Goal: Task Accomplishment & Management: Complete application form

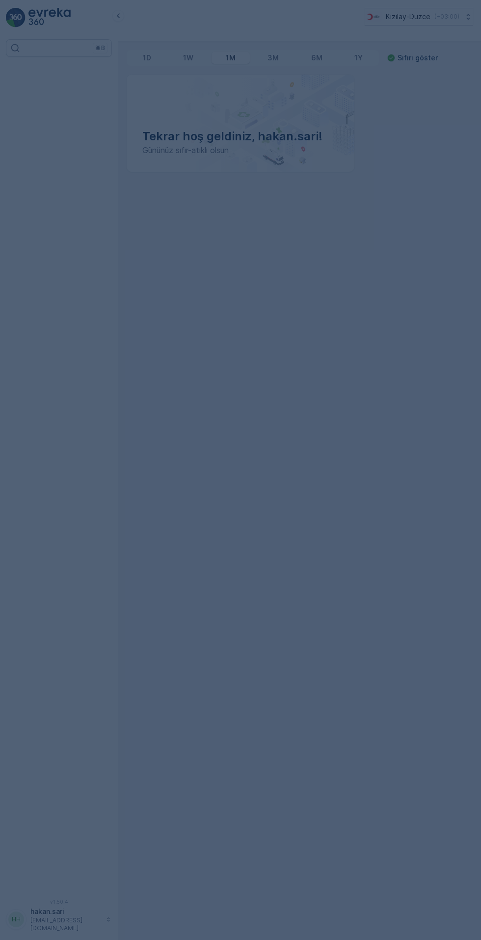
click at [222, 478] on div at bounding box center [240, 470] width 481 height 940
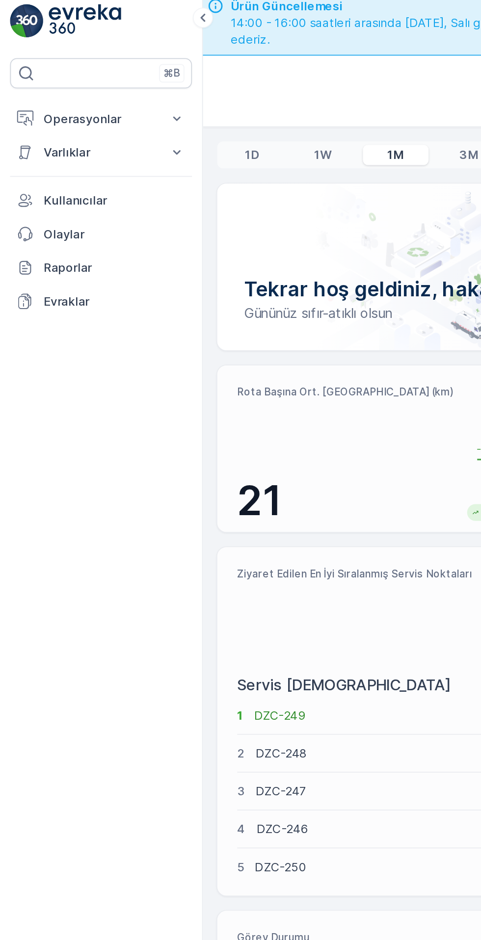
click at [45, 78] on p "Operasyonlar" at bounding box center [59, 75] width 67 height 10
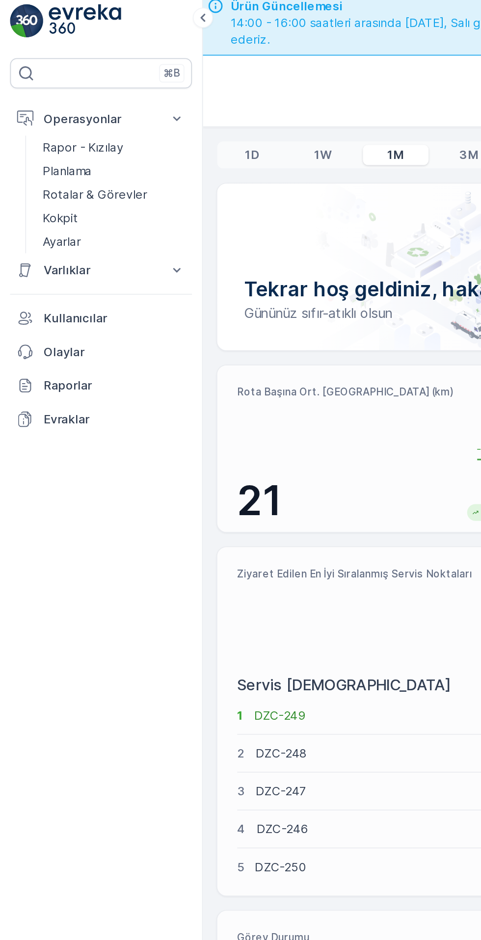
click at [33, 132] on p "Kokpit" at bounding box center [35, 133] width 21 height 10
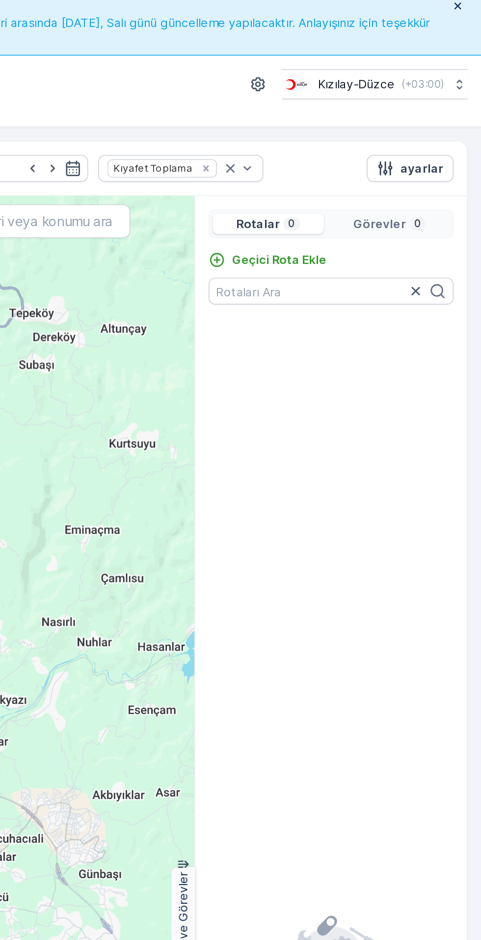
click at [361, 156] on p "Geçici Rota Ekle" at bounding box center [363, 157] width 55 height 10
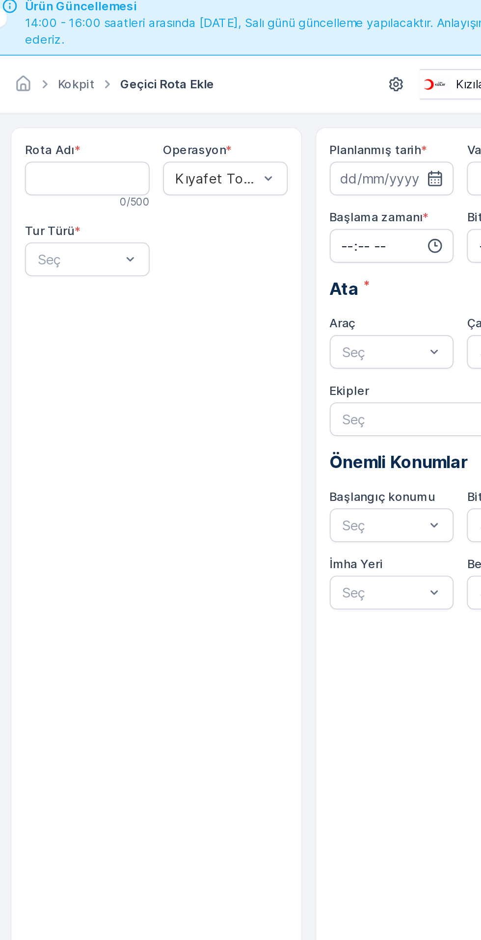
click at [173, 104] on Adı "Rota Adı" at bounding box center [170, 110] width 73 height 20
type Adı "BOĞAZİÇİ"
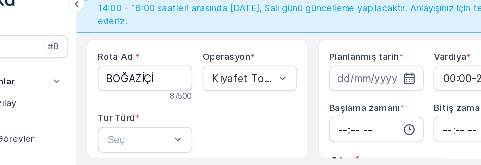
scroll to position [37, 0]
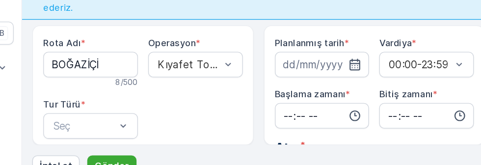
click at [372, 70] on icon "button" at bounding box center [373, 72] width 8 height 9
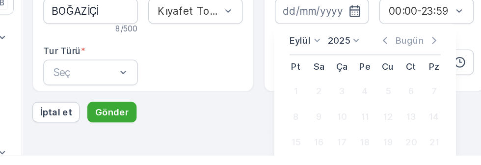
scroll to position [27, 0]
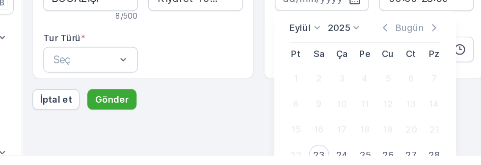
click at [350, 164] on div "23" at bounding box center [346, 165] width 16 height 16
type input "[DATE]"
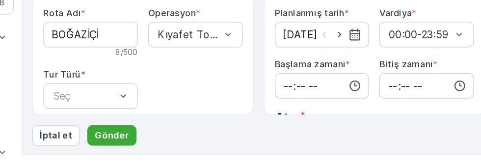
scroll to position [0, 0]
click at [379, 113] on input "time" at bounding box center [348, 112] width 73 height 20
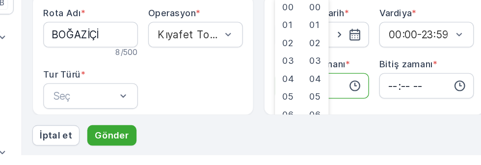
type input "08:00"
click at [412, 113] on input "time" at bounding box center [428, 112] width 73 height 20
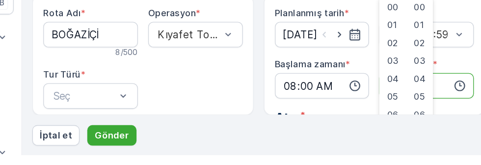
type input "19:00"
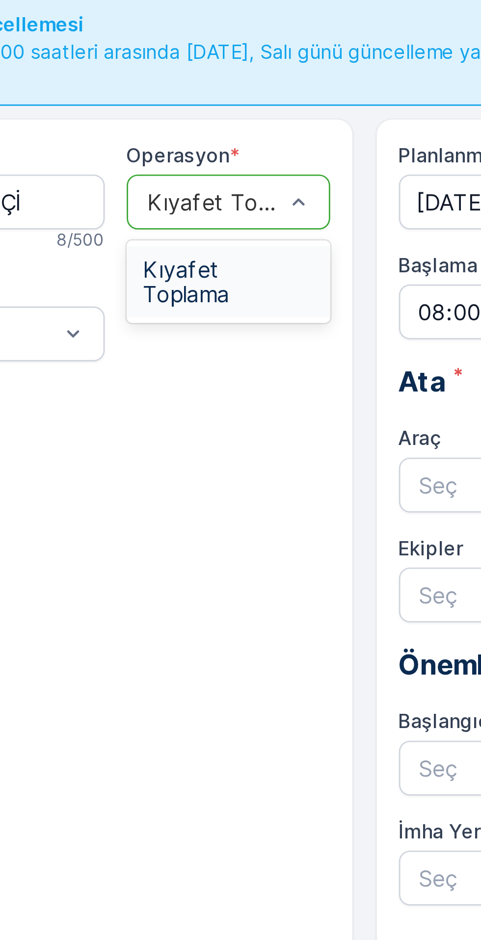
click at [255, 93] on span "Kıyafet Toplama" at bounding box center [251, 101] width 61 height 18
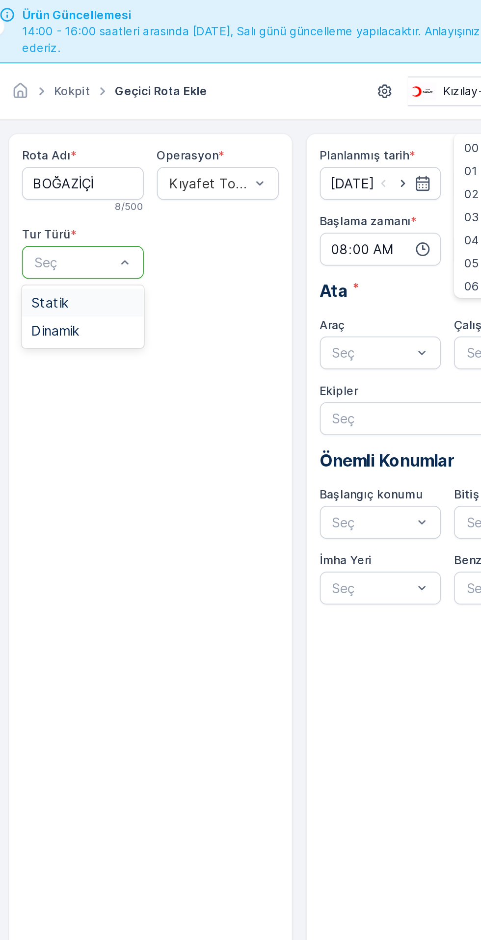
click at [169, 178] on div "Statik" at bounding box center [170, 180] width 61 height 9
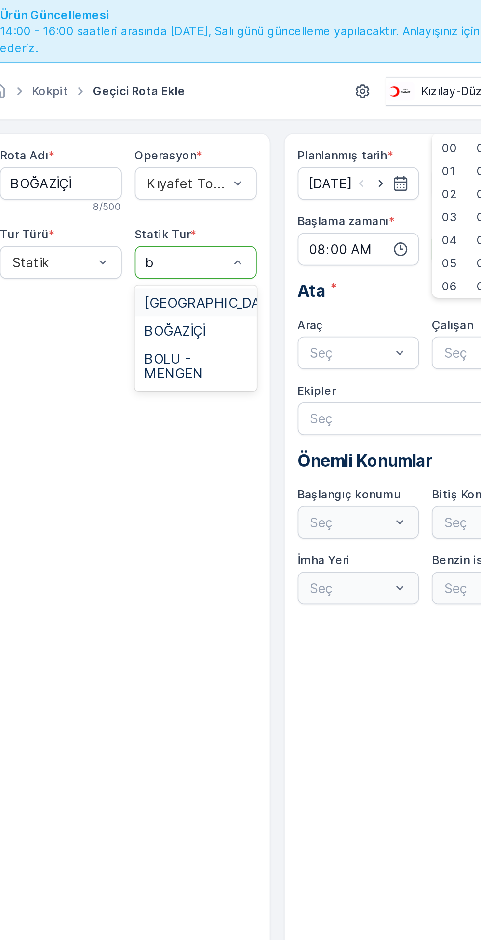
type input "be"
click at [248, 183] on span "[GEOGRAPHIC_DATA]" at bounding box center [262, 180] width 82 height 9
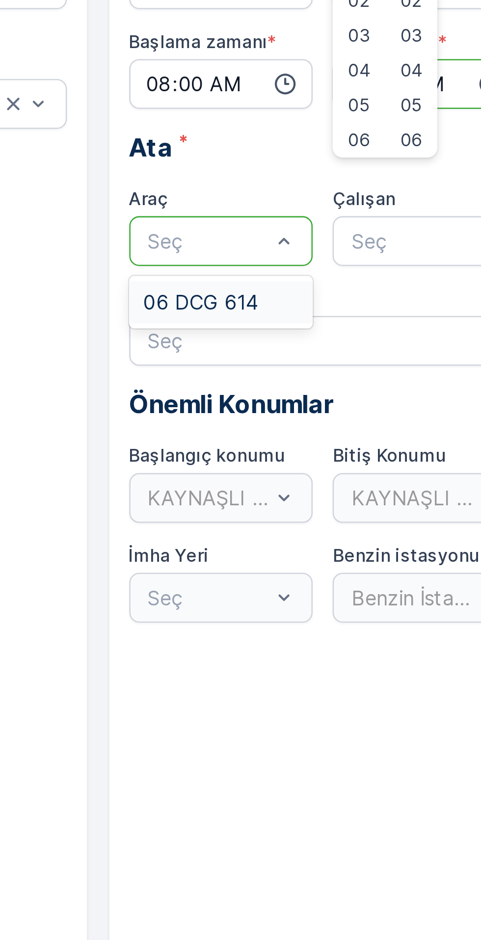
click at [352, 196] on span "06 DCG 614" at bounding box center [340, 197] width 45 height 9
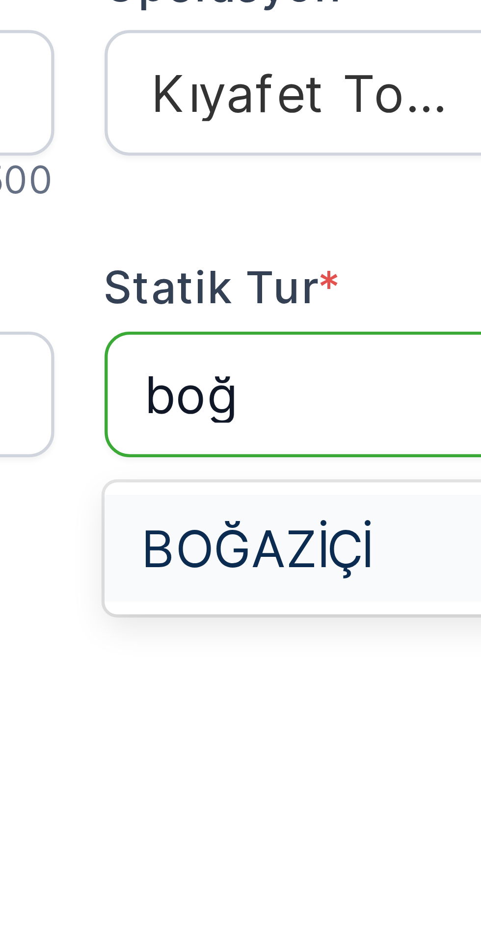
type input "boğa"
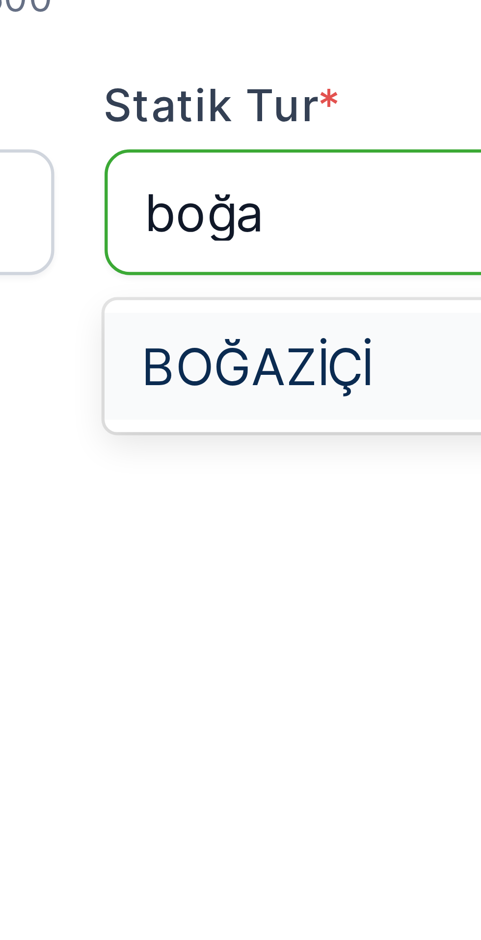
scroll to position [29, 0]
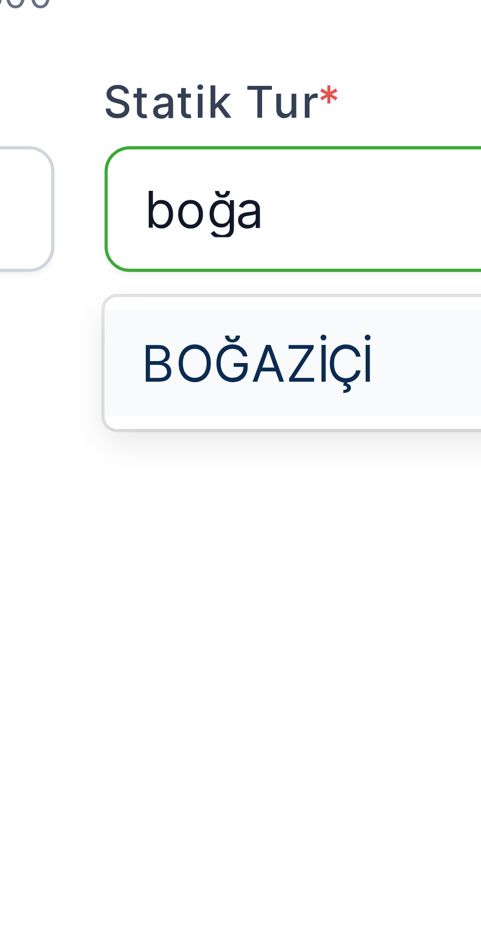
click at [242, 149] on span "BOĞAZİÇİ" at bounding box center [239, 151] width 36 height 9
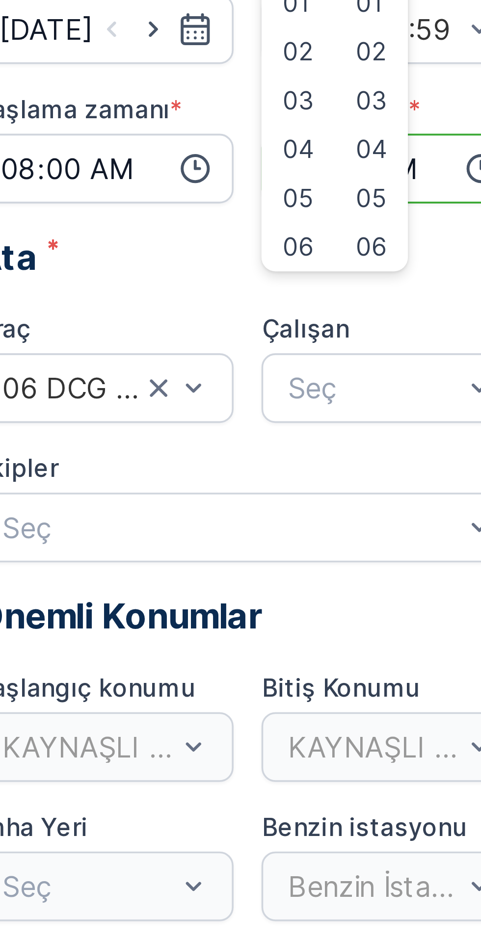
scroll to position [26, 0]
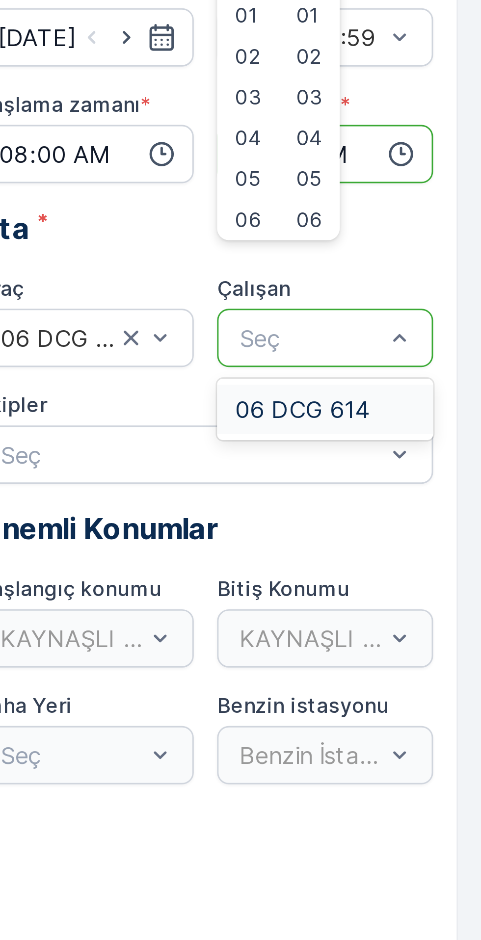
click at [413, 207] on span "06 DCG 614" at bounding box center [420, 208] width 45 height 9
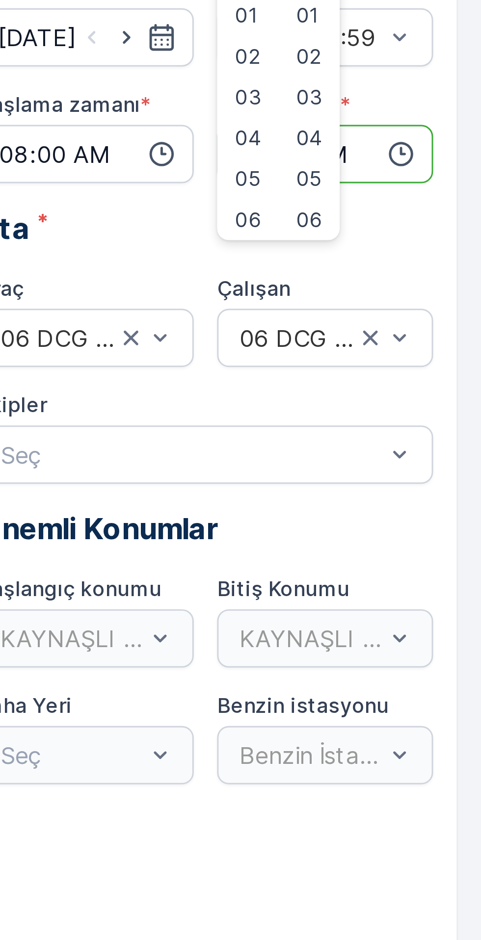
scroll to position [37, 0]
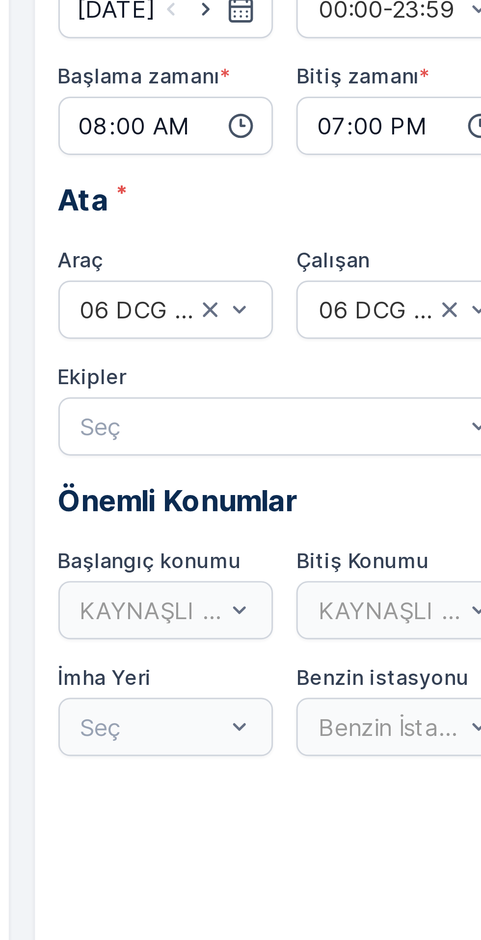
click at [346, 279] on div "KAYNAŞLI DEPO" at bounding box center [348, 274] width 73 height 20
click at [379, 276] on div "KAYNAŞLI DEPO" at bounding box center [348, 274] width 73 height 20
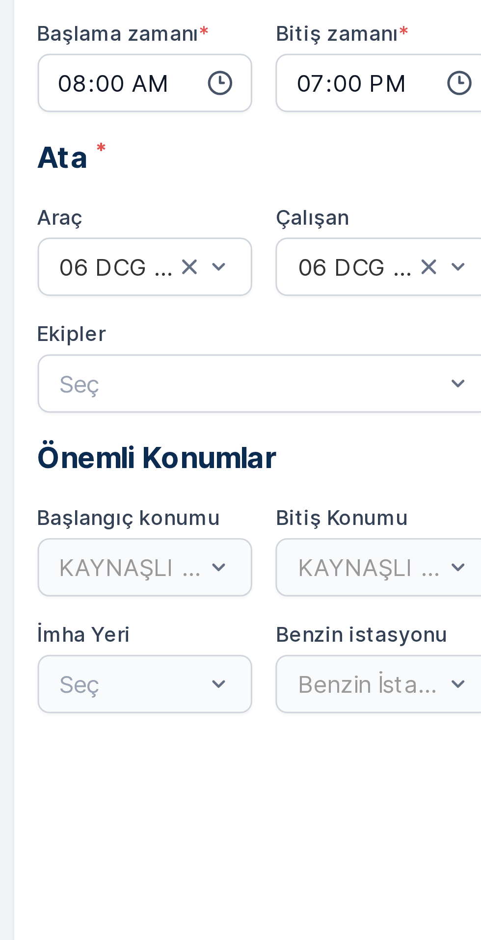
click at [342, 278] on div "KAYNAŞLI DEPO" at bounding box center [348, 274] width 73 height 20
click at [376, 272] on div "KAYNAŞLI DEPO" at bounding box center [348, 274] width 73 height 20
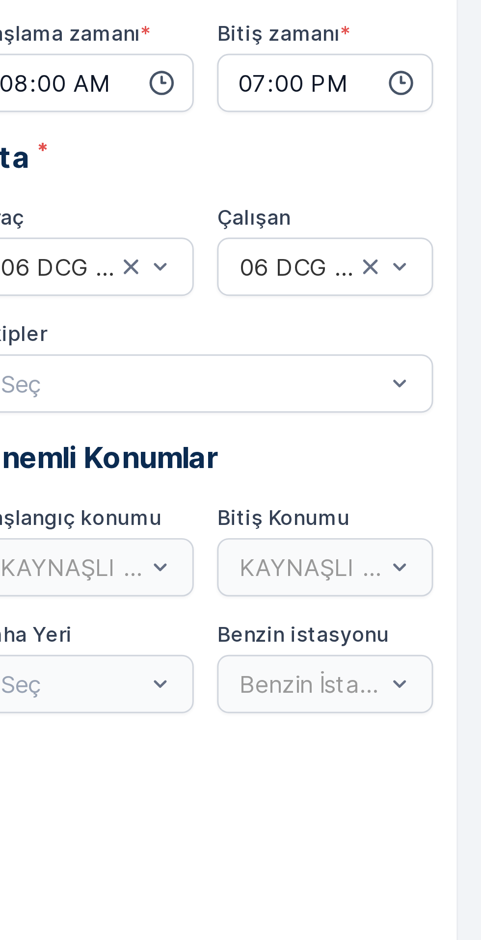
click at [414, 274] on div "KAYNAŞLI DEPO" at bounding box center [428, 274] width 73 height 20
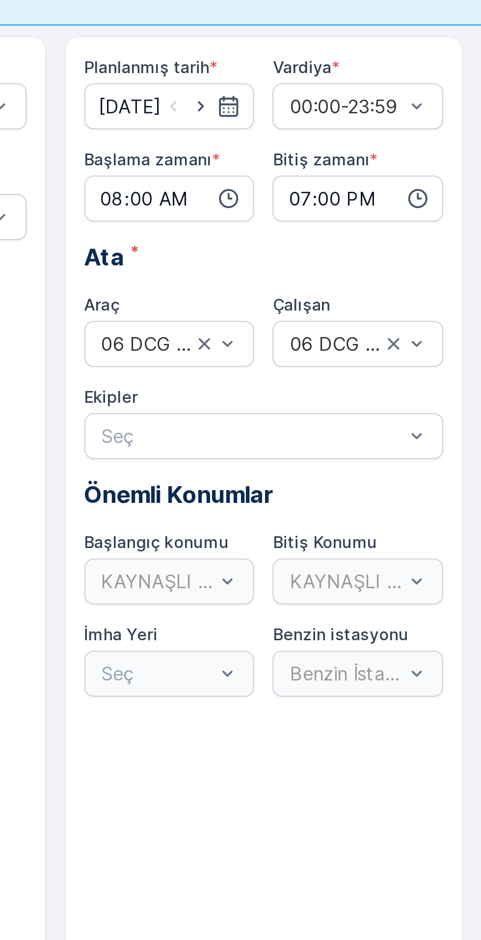
scroll to position [36, 0]
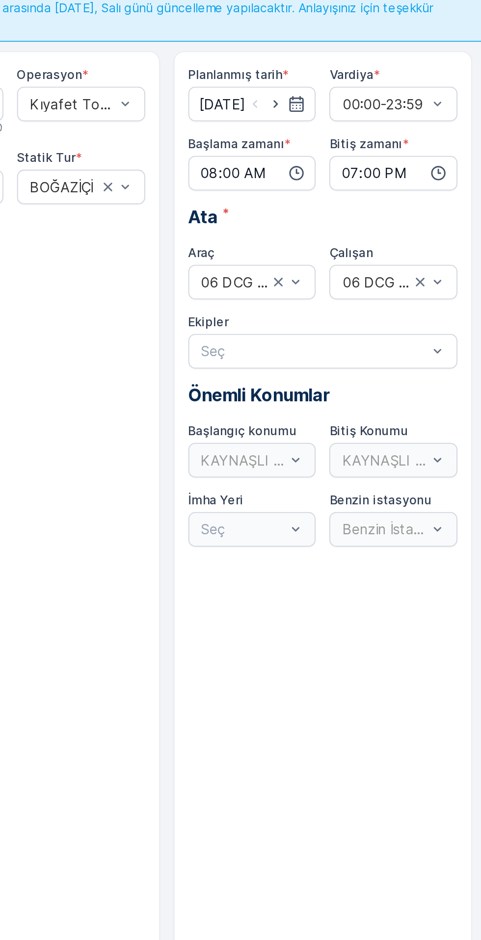
click at [337, 278] on div "KAYNAŞLI DEPO" at bounding box center [348, 275] width 73 height 20
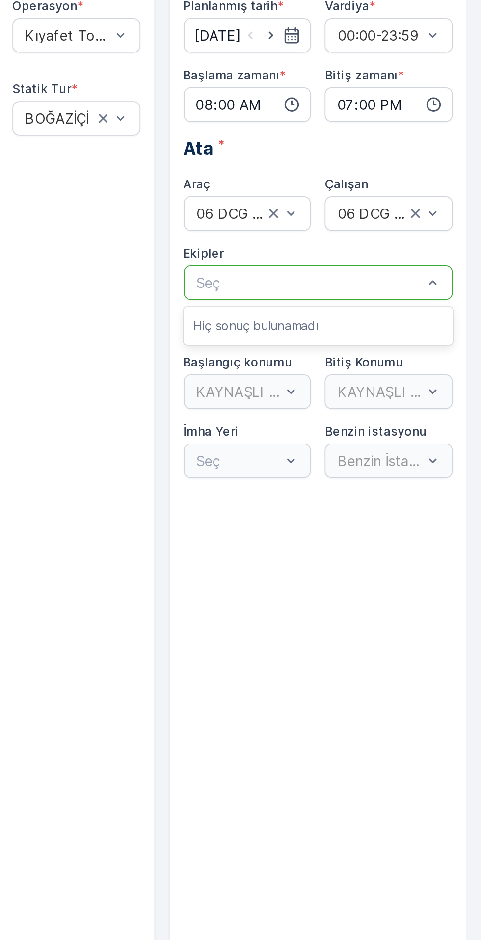
click at [283, 234] on div "Rota Adı * BOĞAZİÇİ 8 / 500 Operasyon * Kıyafet Toplama Tur Türü * Statik Stati…" at bounding box center [211, 476] width 170 height 867
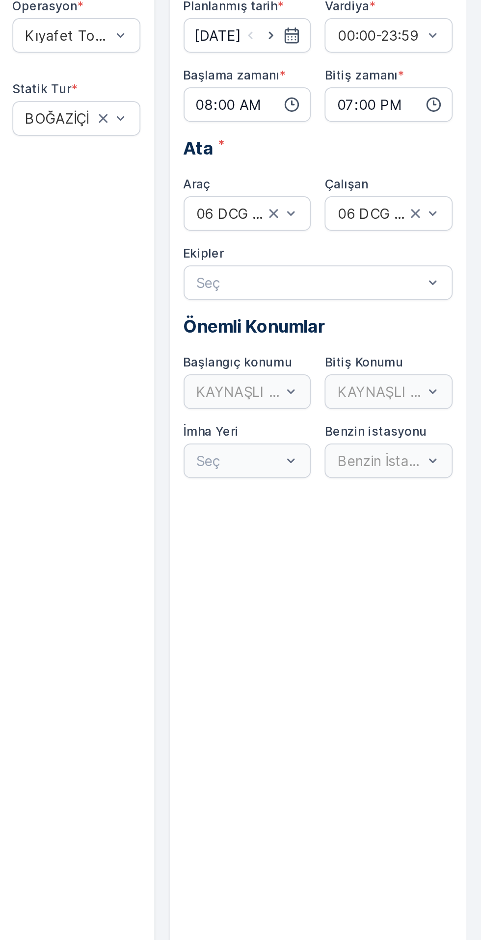
click at [348, 276] on div "KAYNAŞLI DEPO" at bounding box center [348, 275] width 73 height 20
click at [346, 269] on div "KAYNAŞLI DEPO" at bounding box center [348, 275] width 73 height 20
click at [338, 314] on div "Seç" at bounding box center [348, 315] width 73 height 20
click at [432, 272] on div "KAYNAŞLI DEPO" at bounding box center [428, 275] width 73 height 20
click at [420, 274] on div "KAYNAŞLI DEPO" at bounding box center [428, 275] width 73 height 20
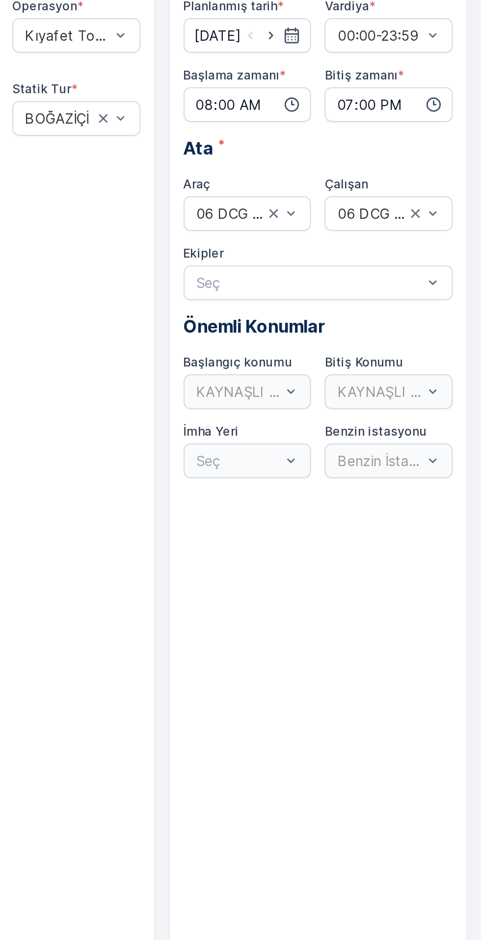
click at [342, 279] on div "KAYNAŞLI DEPO" at bounding box center [348, 275] width 73 height 20
click at [350, 269] on div "KAYNAŞLI DEPO" at bounding box center [348, 275] width 73 height 20
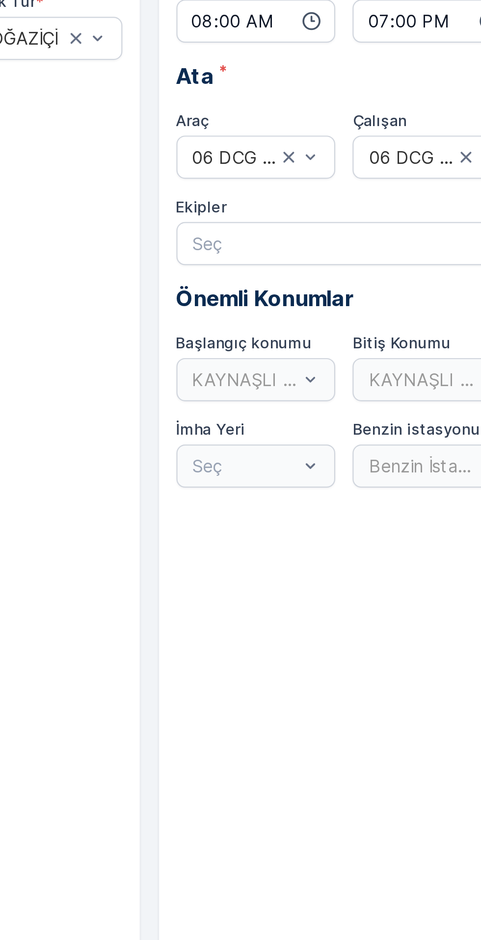
scroll to position [37, 0]
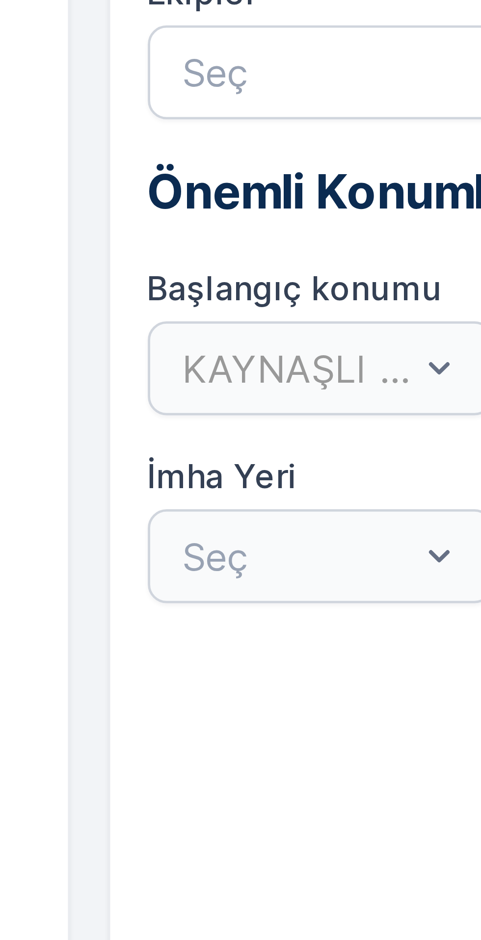
click at [339, 270] on div "KAYNAŞLI DEPO" at bounding box center [348, 274] width 73 height 20
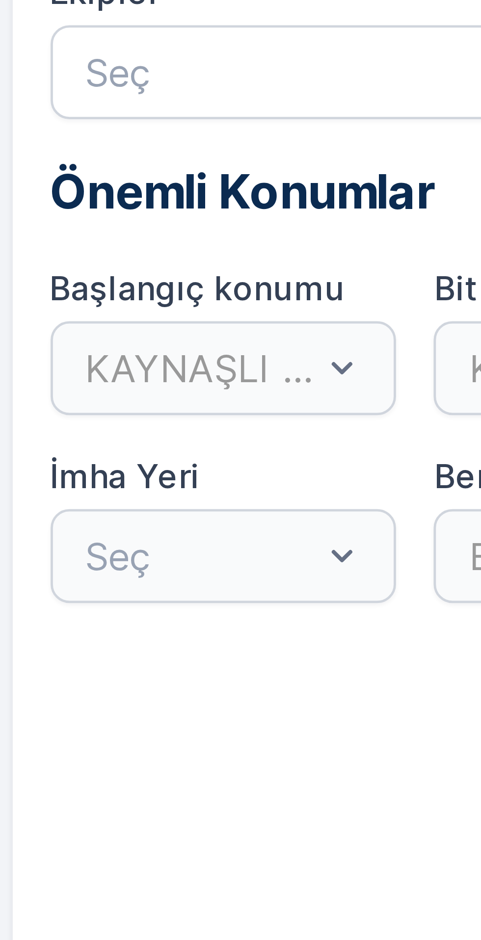
click at [359, 273] on div "KAYNAŞLI DEPO" at bounding box center [348, 274] width 73 height 20
click at [375, 270] on div "KAYNAŞLI DEPO" at bounding box center [348, 274] width 73 height 20
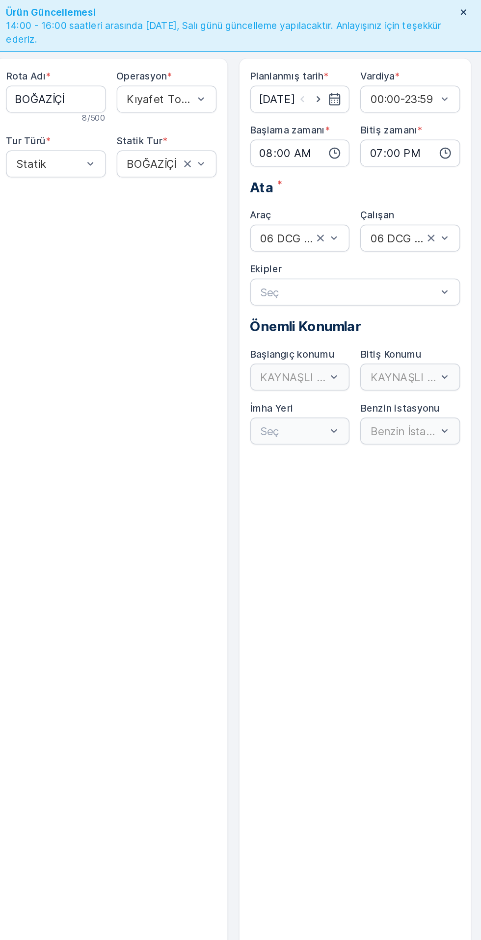
scroll to position [0, 0]
click at [347, 270] on div "KAYNAŞLI DEPO" at bounding box center [348, 274] width 73 height 20
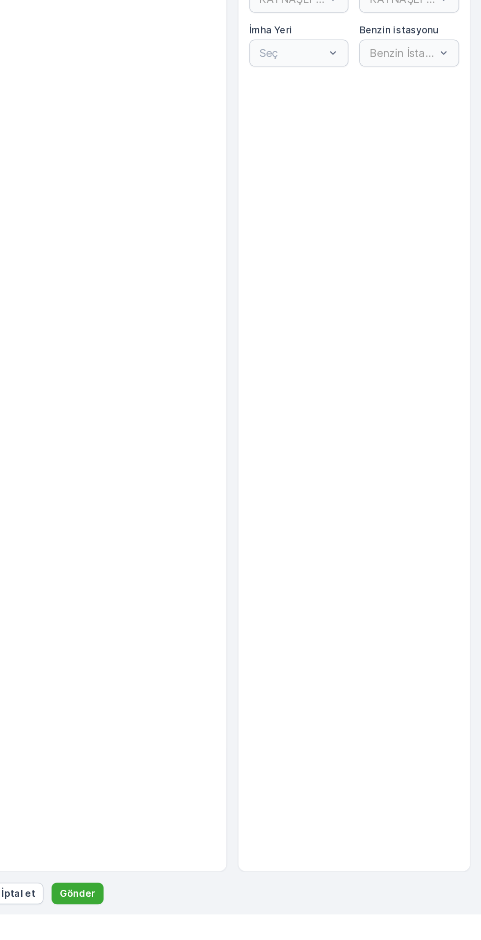
click at [182, 930] on p "Gönder" at bounding box center [187, 925] width 26 height 10
